Goal: Task Accomplishment & Management: Manage account settings

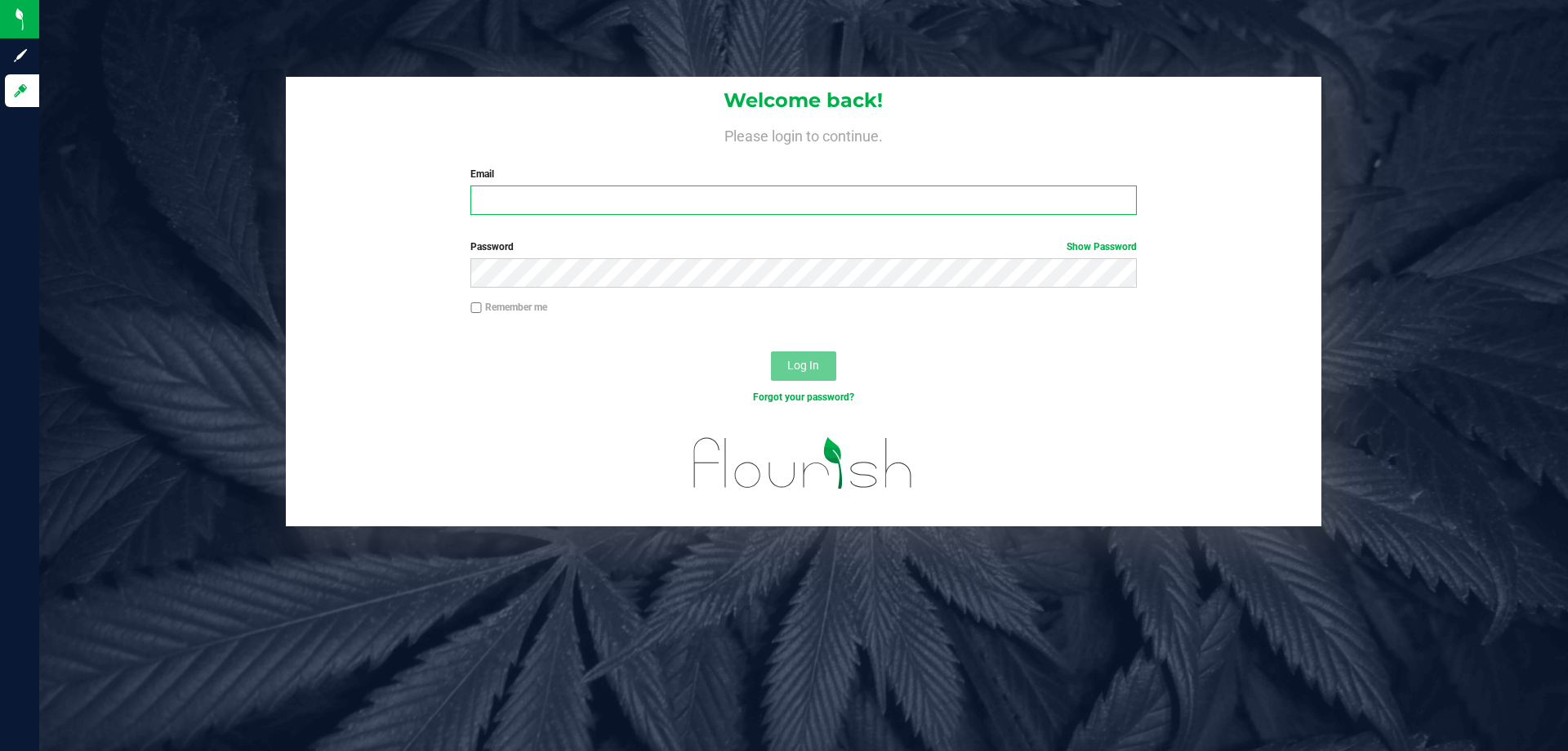
drag, startPoint x: 0, startPoint y: 0, endPoint x: 698, endPoint y: 192, distance: 723.9
click at [698, 192] on input "Email" at bounding box center [803, 200] width 665 height 30
type input "[EMAIL_ADDRESS][DOMAIN_NAME]"
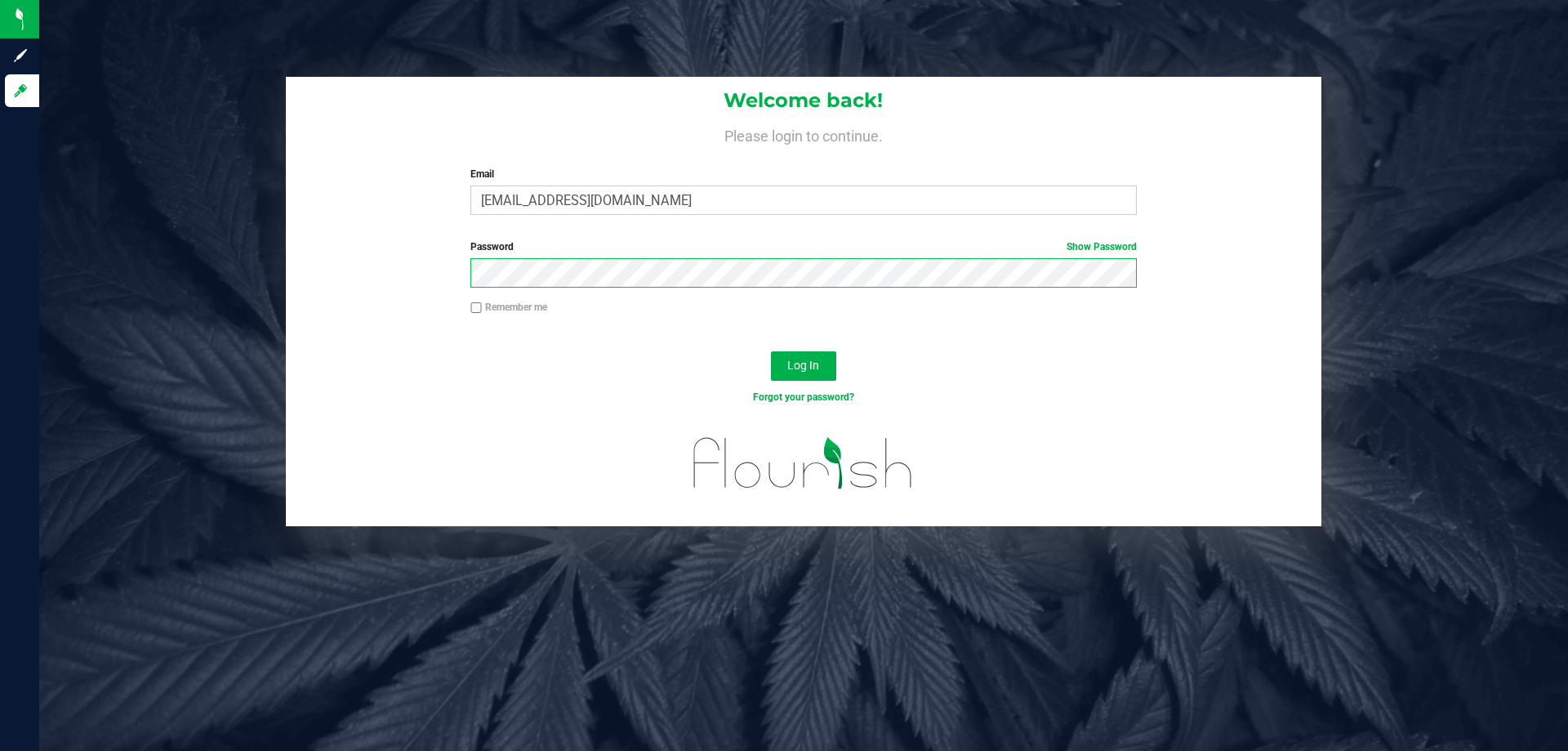
click at [771, 351] on button "Log In" at bounding box center [803, 366] width 65 height 30
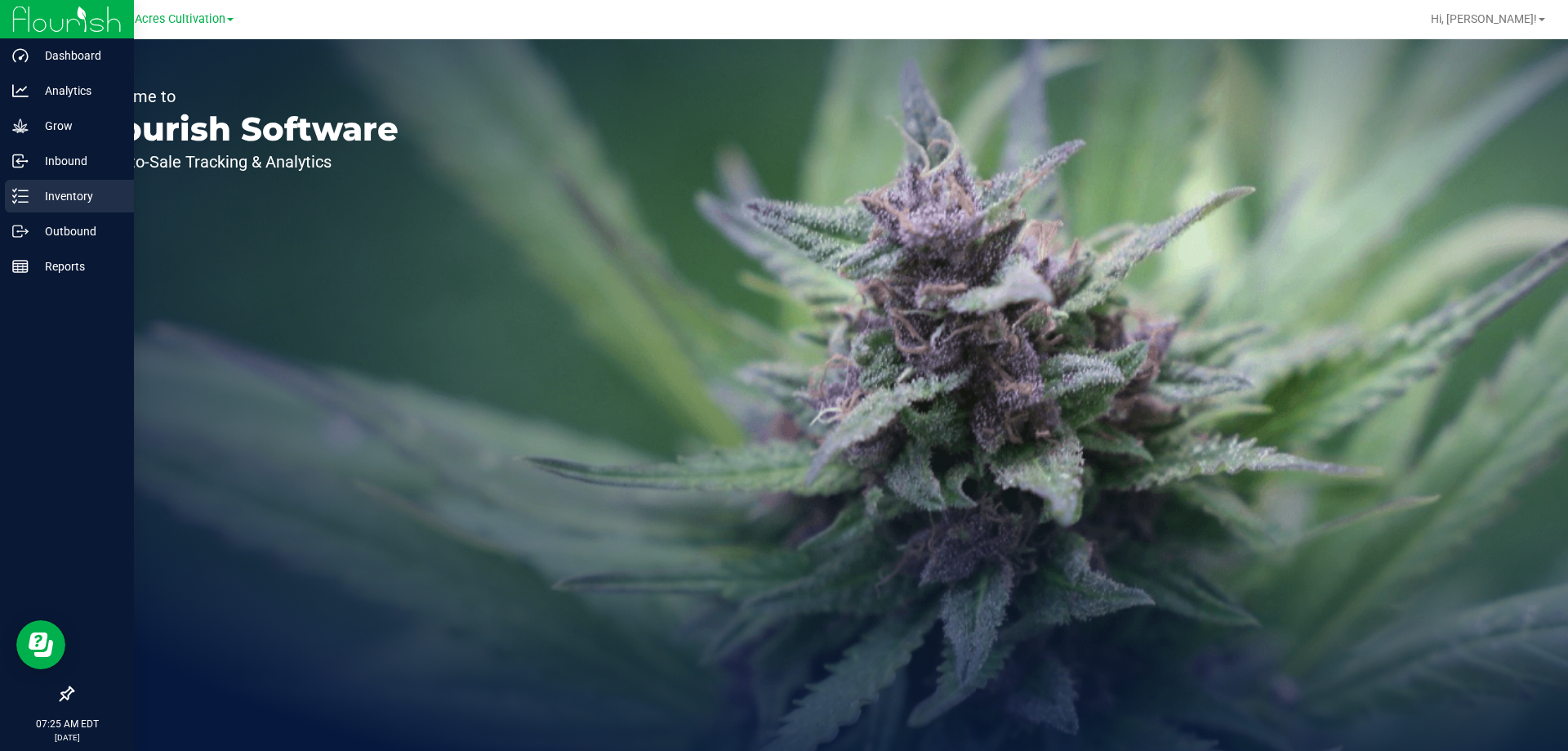
click at [70, 186] on p "Inventory" at bounding box center [78, 196] width 98 height 19
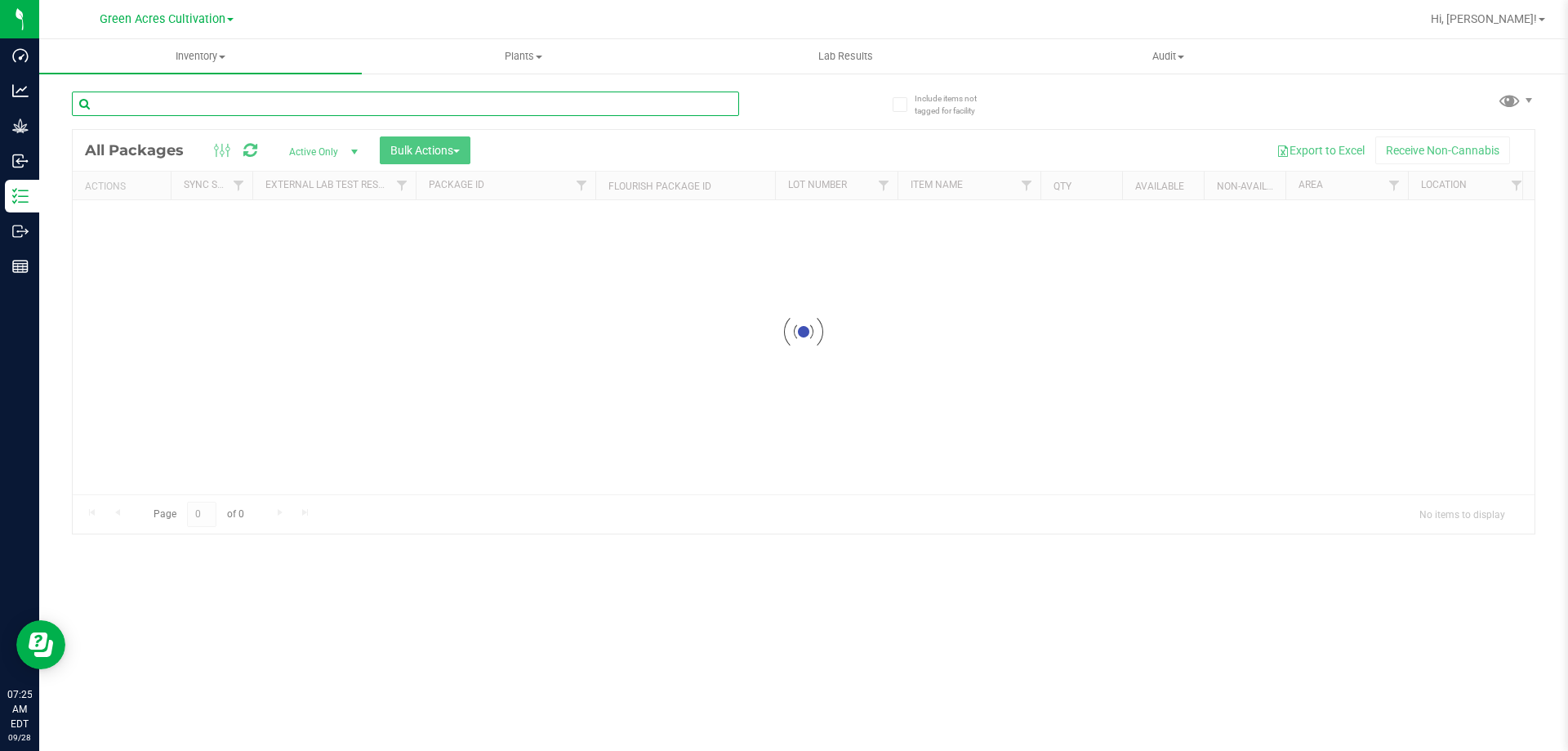
click at [252, 95] on div "Inventory All packages All inventory Waste log Create inventory Plants All plan…" at bounding box center [803, 395] width 1529 height 712
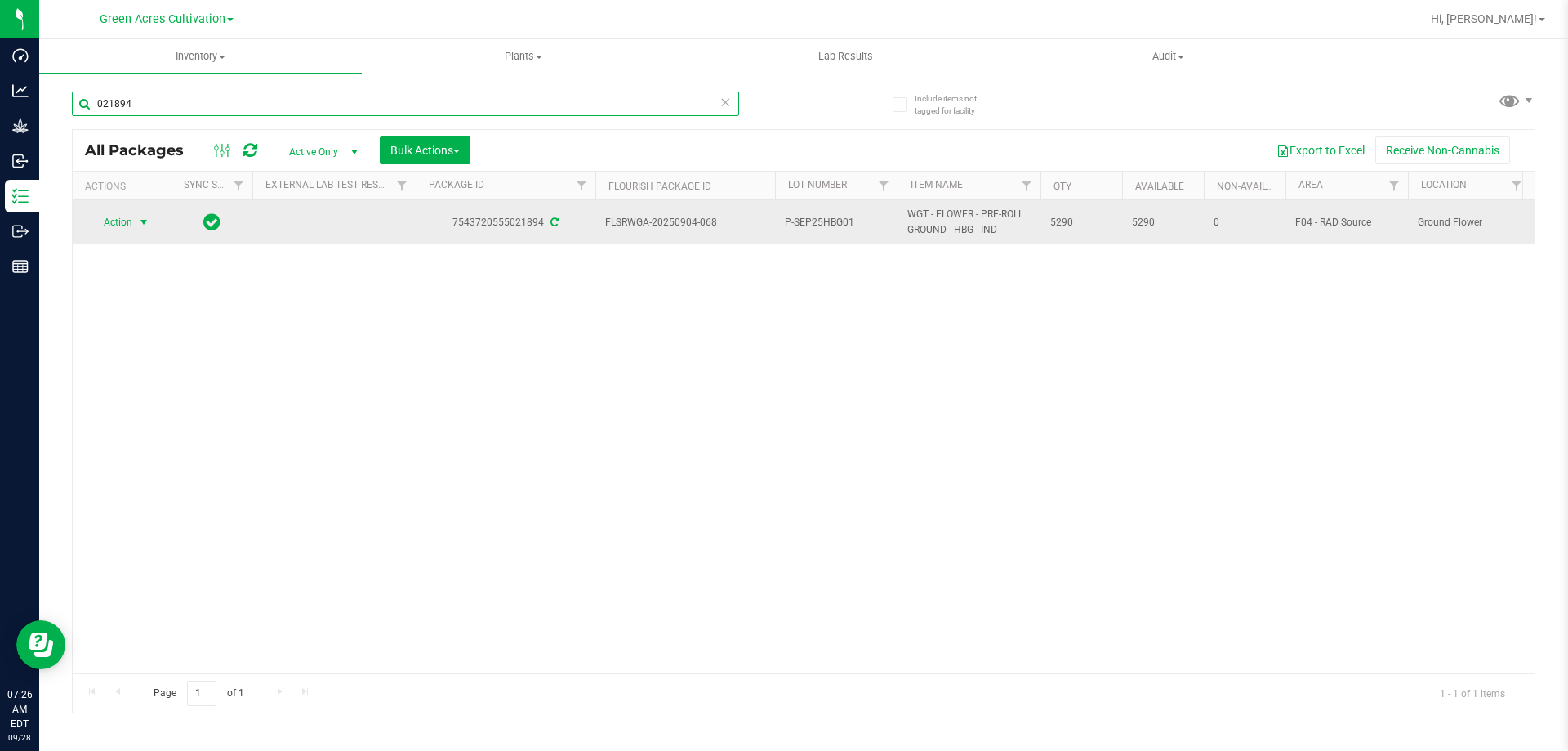
type input "021894"
click at [118, 219] on span "Action" at bounding box center [111, 222] width 45 height 23
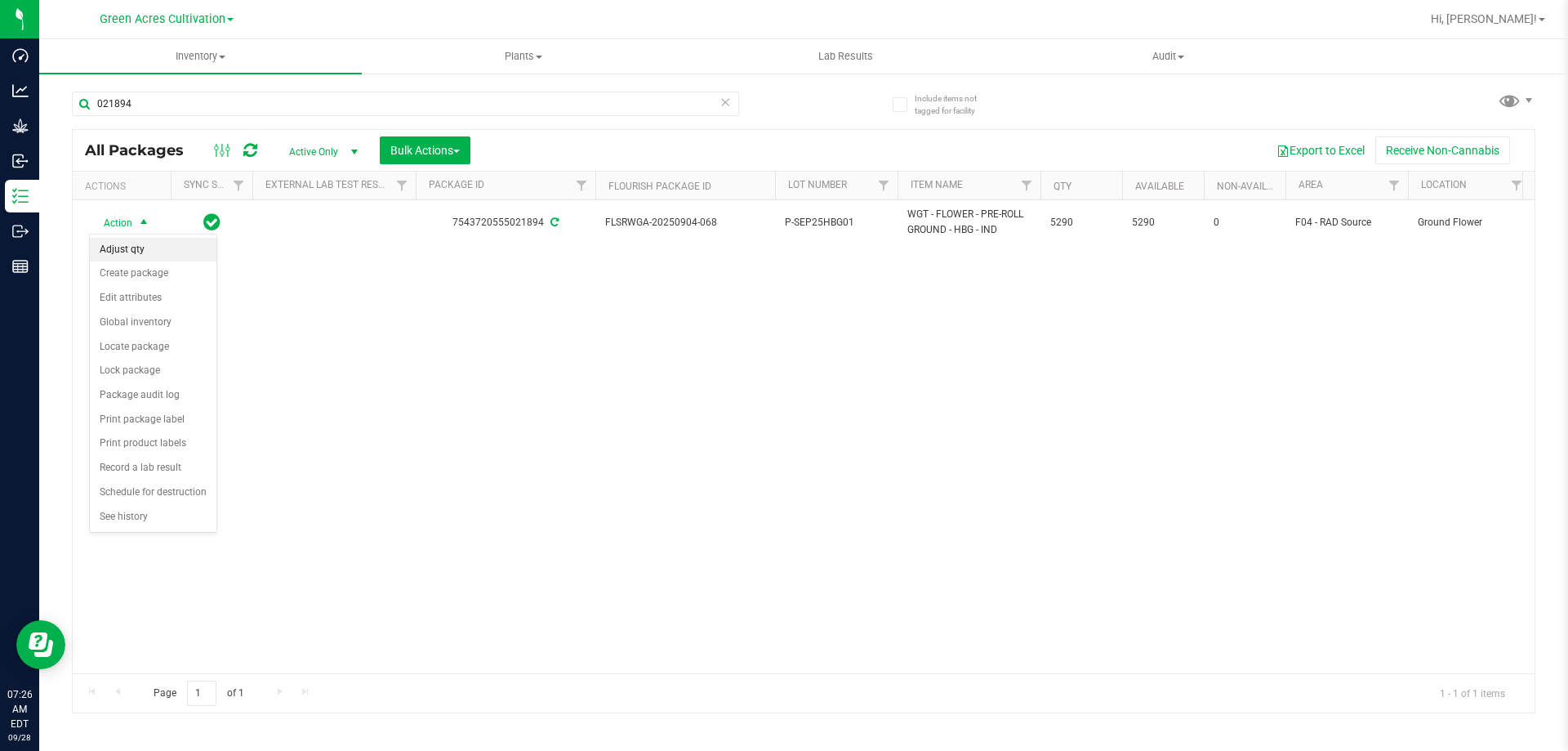
click at [151, 246] on li "Adjust qty" at bounding box center [153, 250] width 127 height 24
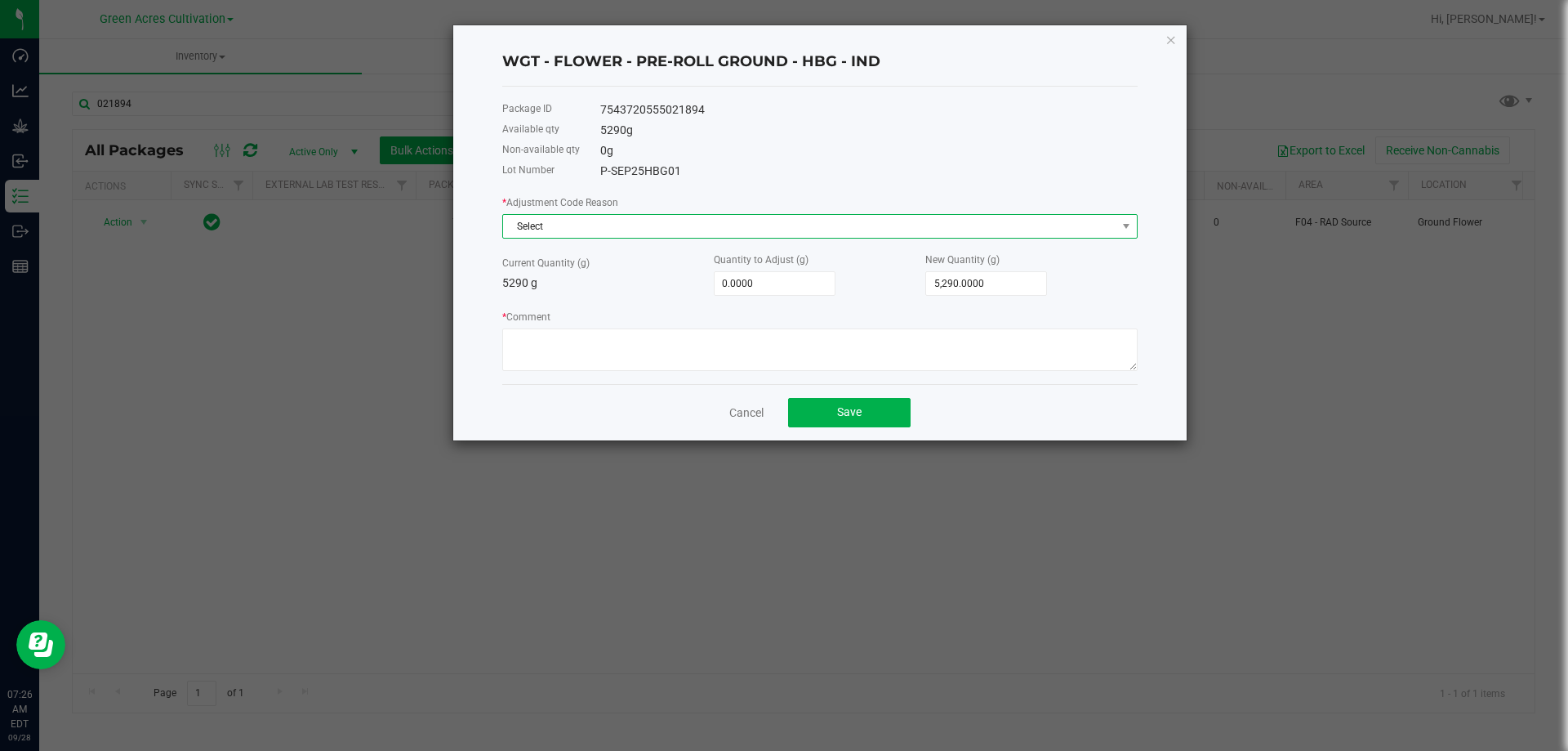
click at [743, 232] on span "Select" at bounding box center [809, 226] width 613 height 23
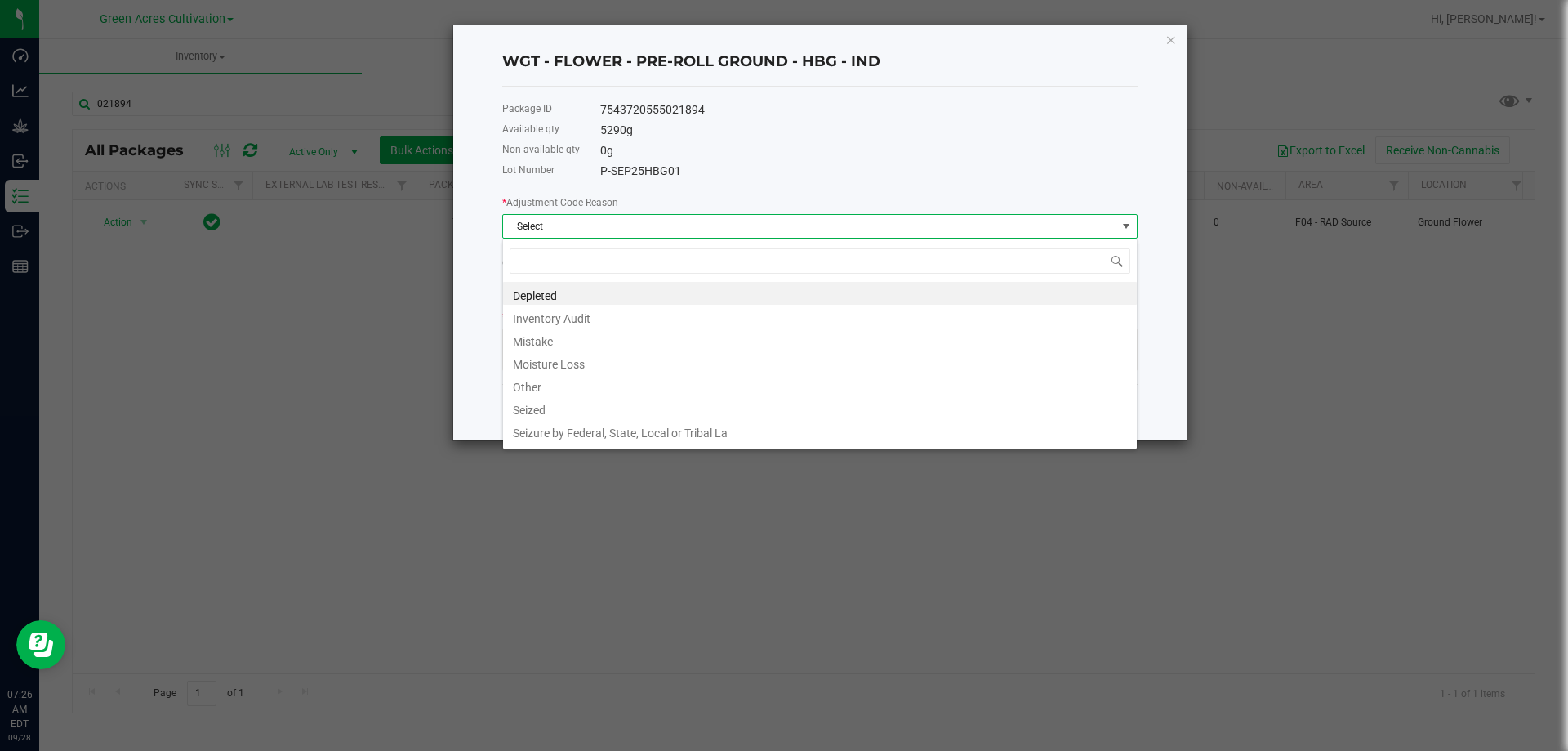
scroll to position [24, 636]
click at [567, 358] on li "Moisture Loss" at bounding box center [820, 362] width 634 height 23
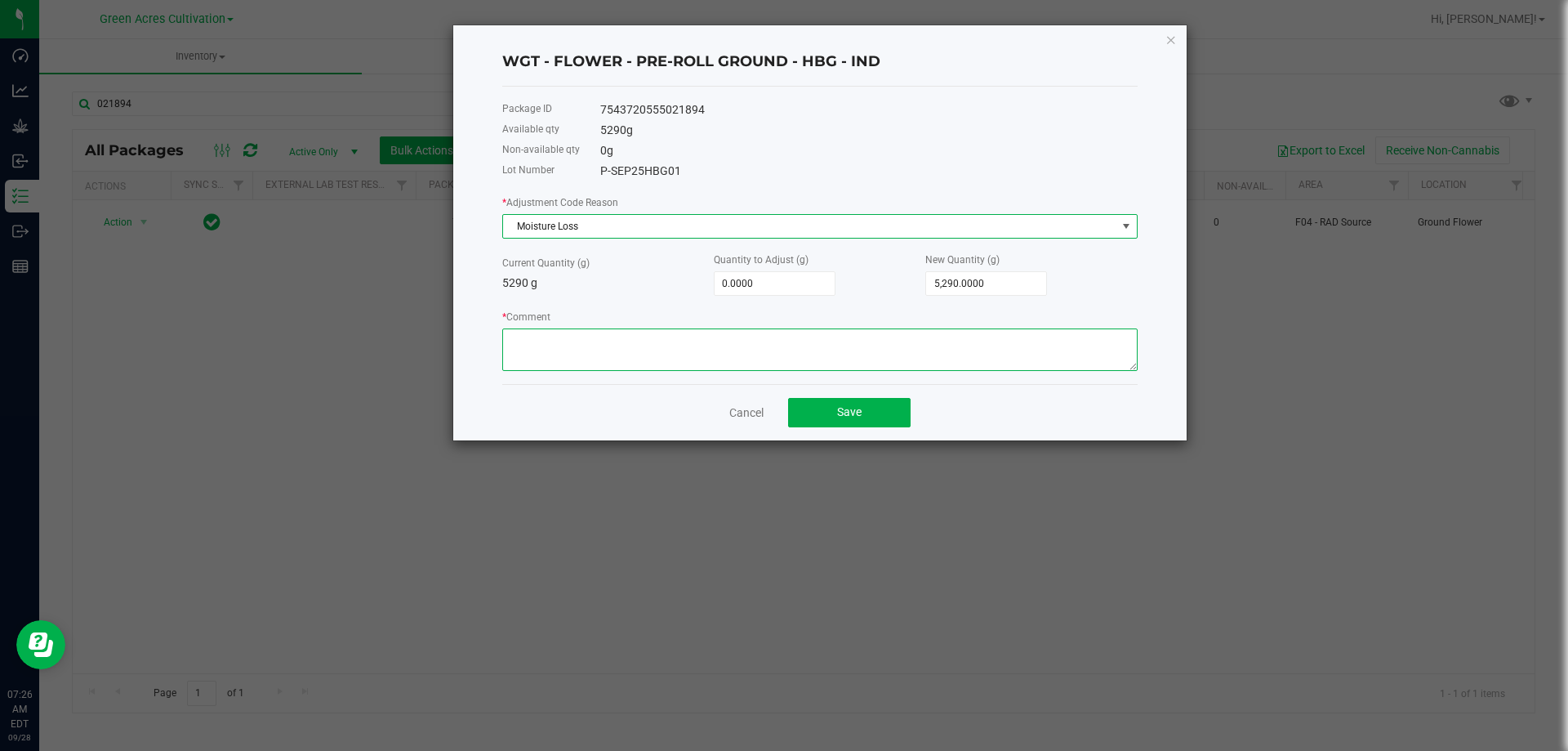
click at [576, 367] on textarea "* Comment" at bounding box center [820, 349] width 636 height 43
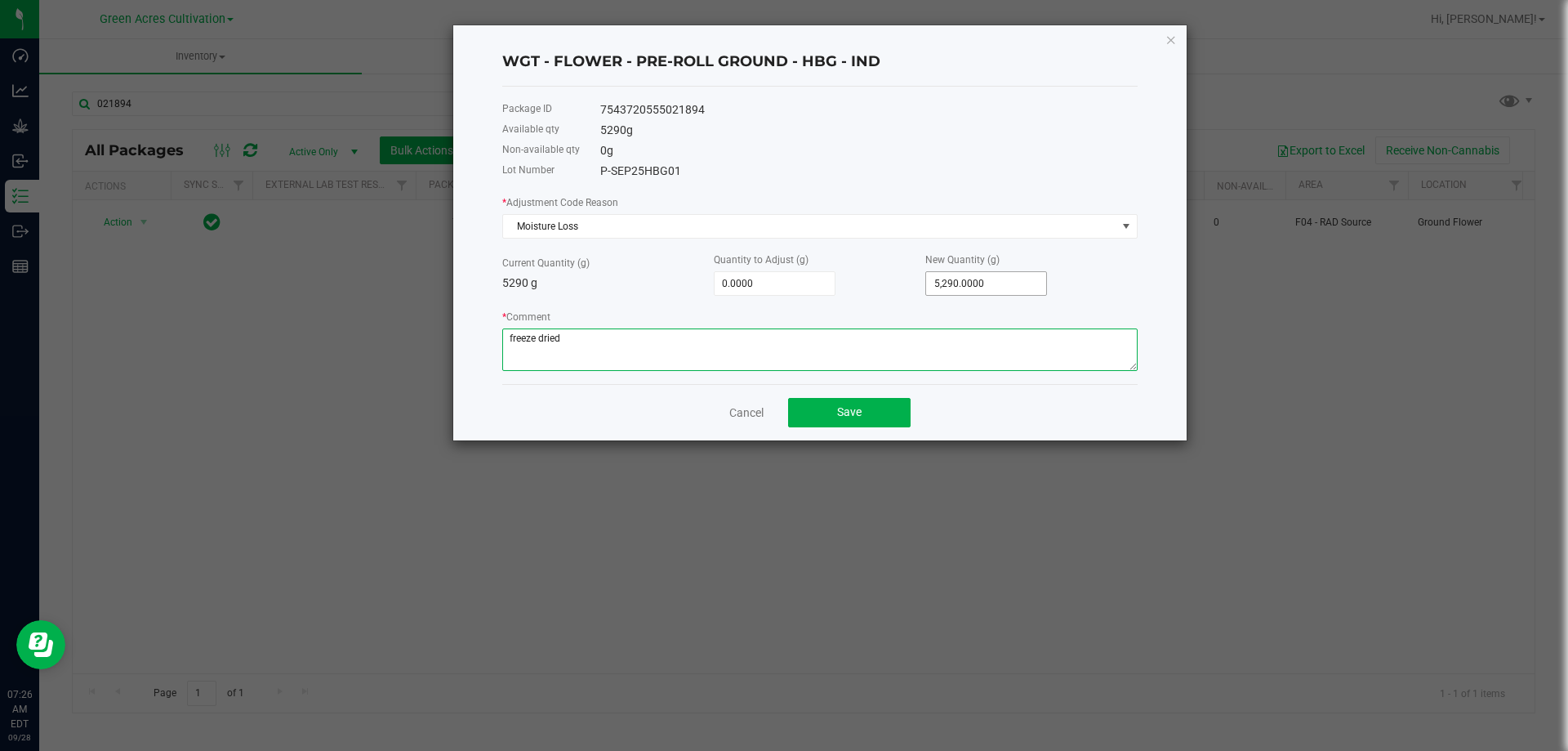
type textarea "freeze dried"
type input "5290"
click at [1002, 275] on input "5290" at bounding box center [987, 283] width 120 height 23
type input "-5,285.0000"
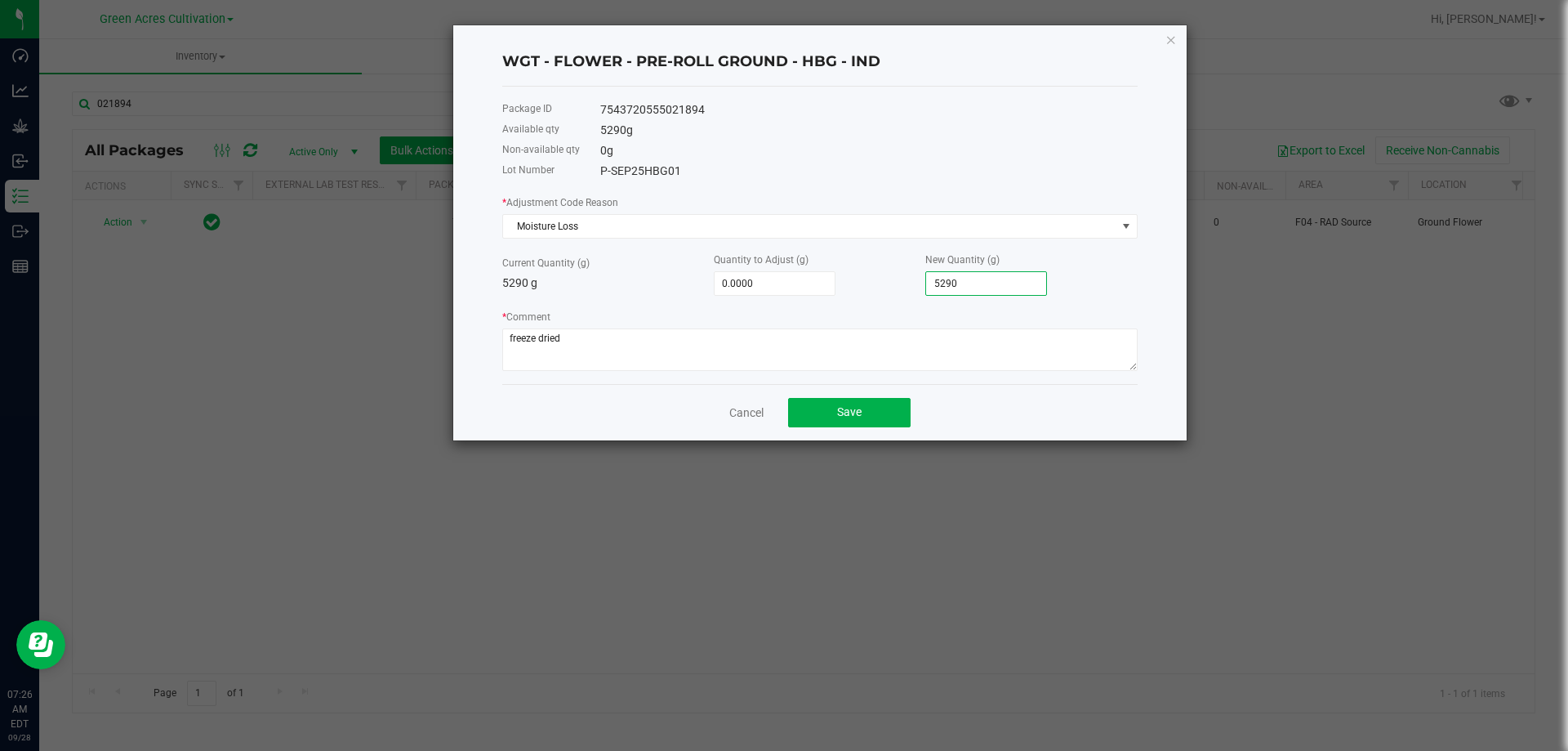
type input "5"
type input "-5,240.0000"
type input "50"
type input "-4,782.0000"
type input "5080"
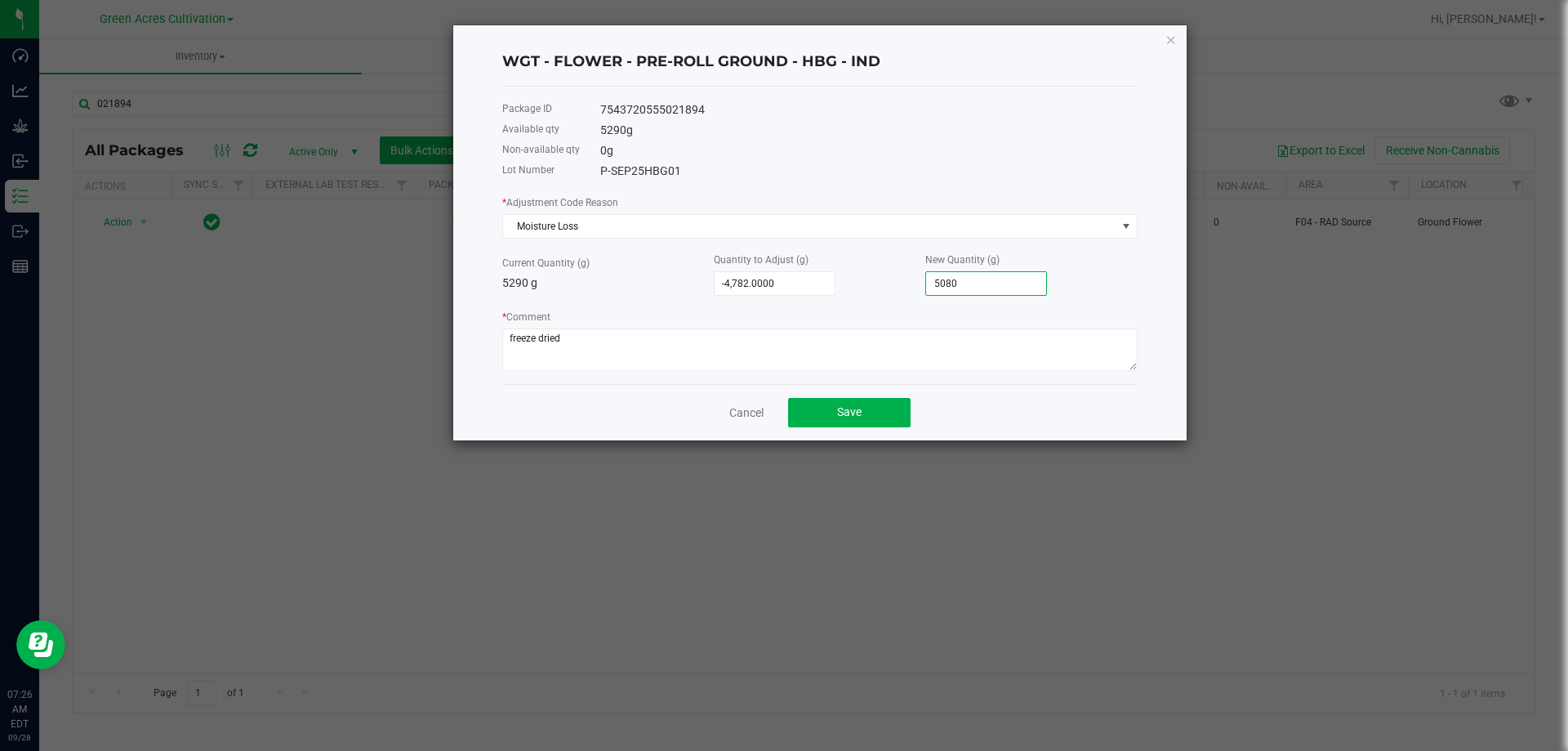
type input "-210.0000"
type input "5,080.0000"
click at [1098, 281] on div "New Quantity (g) 5,080.0000" at bounding box center [1031, 272] width 211 height 45
click at [870, 414] on button "Save" at bounding box center [849, 413] width 122 height 30
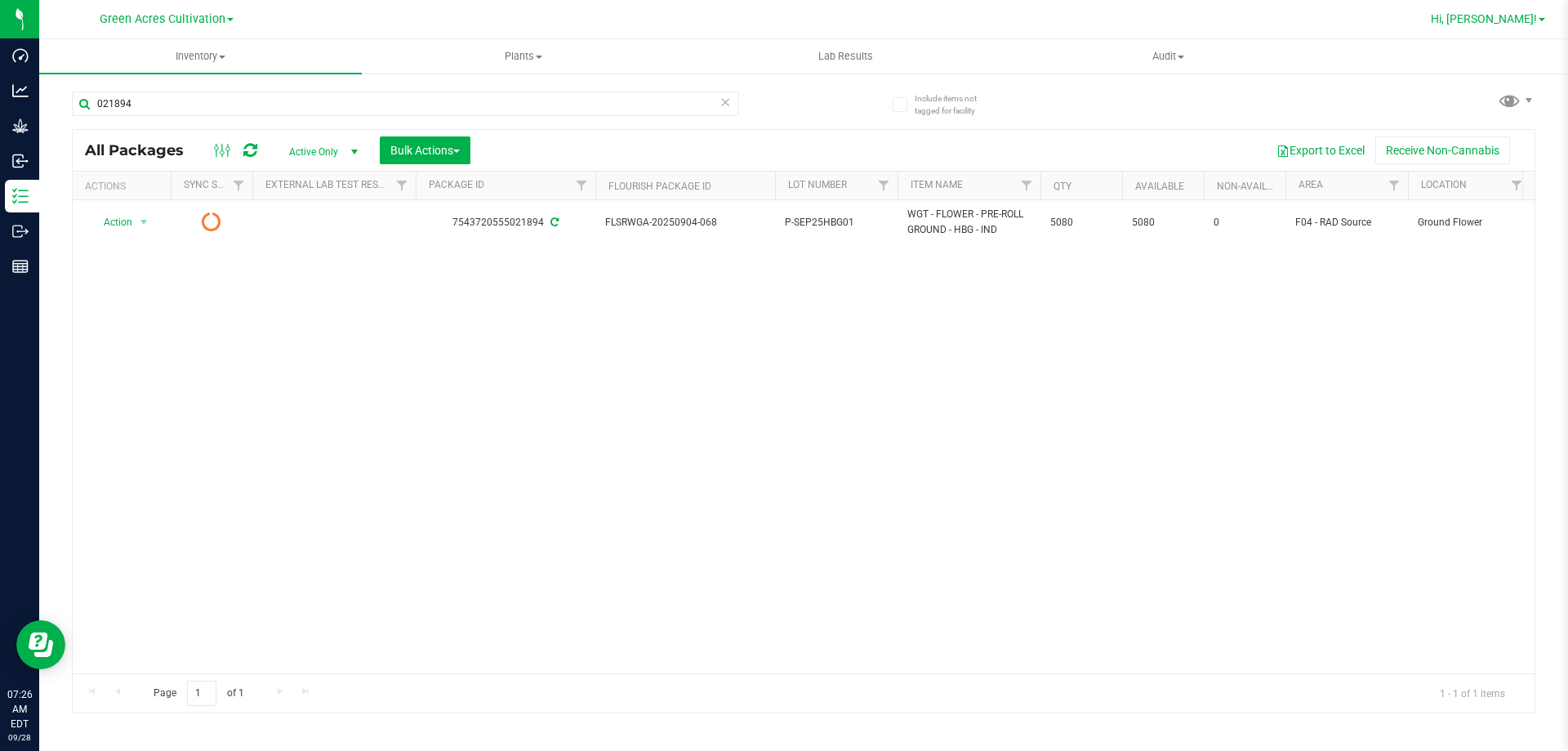
click at [1497, 16] on span "Hi, [PERSON_NAME]!" at bounding box center [1484, 18] width 107 height 13
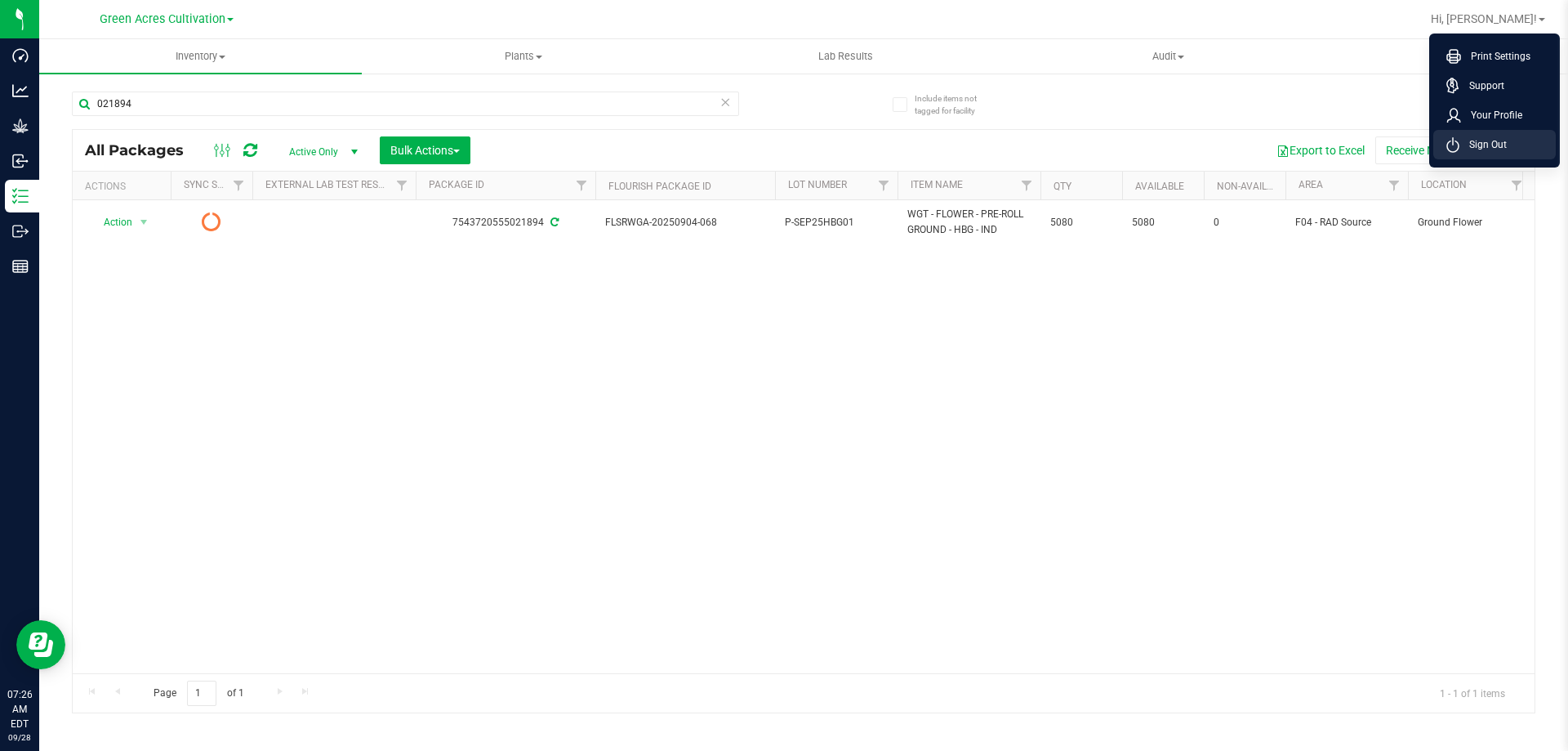
click at [1507, 145] on li "Sign Out" at bounding box center [1495, 145] width 122 height 30
